Goal: Task Accomplishment & Management: Use online tool/utility

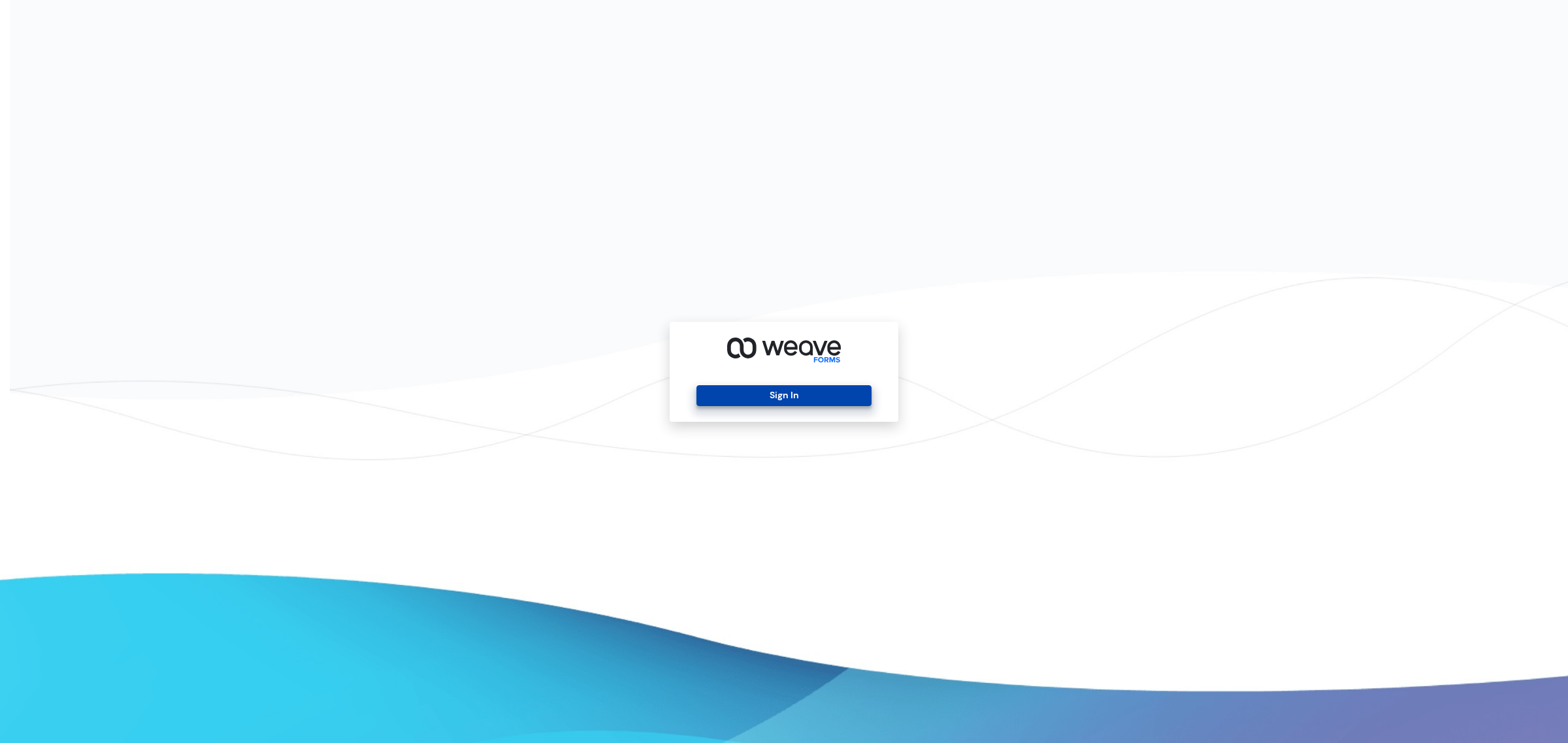
click at [714, 395] on button "Sign In" at bounding box center [784, 395] width 174 height 21
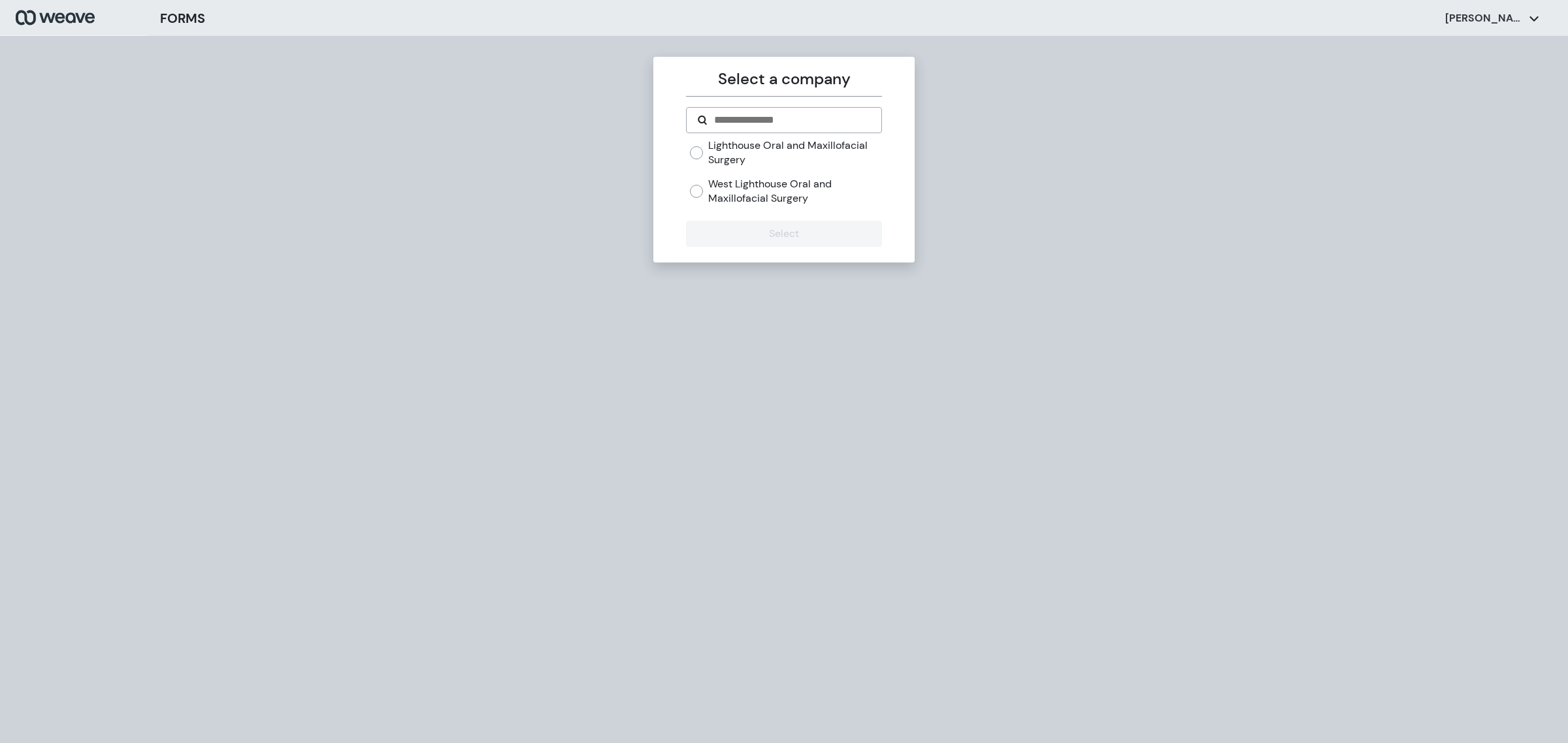
drag, startPoint x: 769, startPoint y: 187, endPoint x: 769, endPoint y: 206, distance: 19.0
click at [769, 187] on label "West Lighthouse Oral and Maxillofacial Surgery" at bounding box center [795, 191] width 173 height 28
drag, startPoint x: 717, startPoint y: 198, endPoint x: 703, endPoint y: 193, distance: 14.9
click at [716, 197] on label "West Lighthouse Oral and Maxillofacial Surgery" at bounding box center [795, 191] width 173 height 28
click at [723, 230] on button "Select" at bounding box center [784, 234] width 195 height 26
